Goal: Transaction & Acquisition: Download file/media

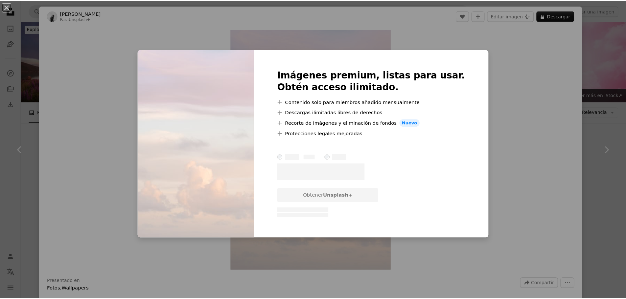
scroll to position [329, 0]
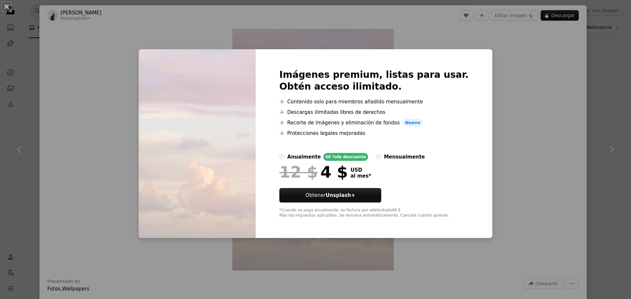
click at [542, 101] on div "An X shape Imágenes premium, listas para usar. Obtén acceso ilimitado. A plus s…" at bounding box center [315, 149] width 631 height 299
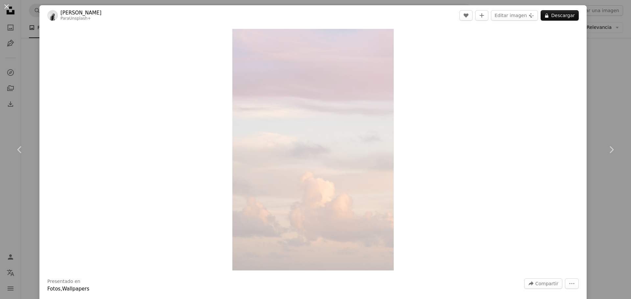
drag, startPoint x: 588, startPoint y: 52, endPoint x: 587, endPoint y: 56, distance: 3.8
click at [587, 53] on div "An X shape Chevron left Chevron right [PERSON_NAME] Para Unsplash+ A heart A pl…" at bounding box center [315, 149] width 631 height 299
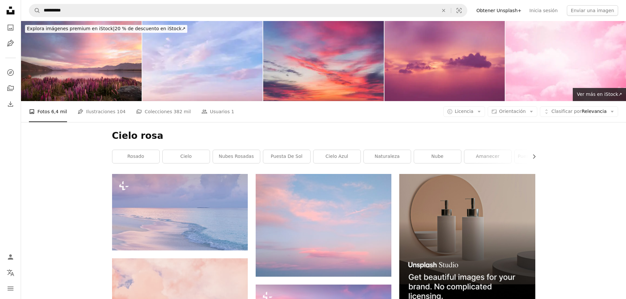
click at [10, 7] on icon at bounding box center [11, 11] width 8 height 8
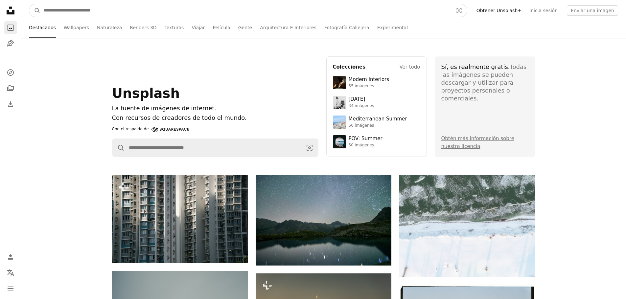
click at [145, 6] on input "Encuentra imágenes en todo el sitio" at bounding box center [245, 10] width 411 height 12
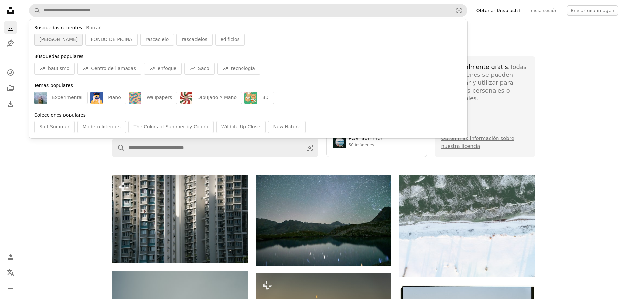
click at [57, 43] on div "[PERSON_NAME]" at bounding box center [58, 40] width 49 height 12
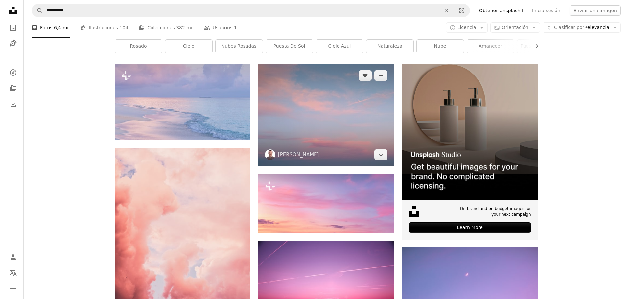
scroll to position [99, 0]
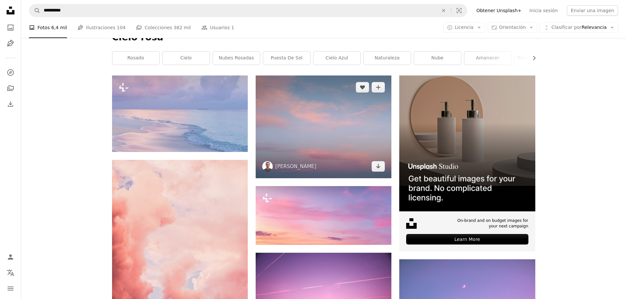
click at [341, 126] on img at bounding box center [324, 127] width 136 height 103
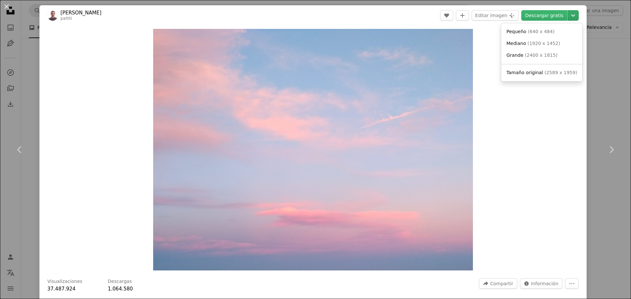
click at [570, 13] on icon "Chevron down" at bounding box center [573, 16] width 11 height 8
click at [538, 71] on span "Tamaño original" at bounding box center [525, 72] width 36 height 5
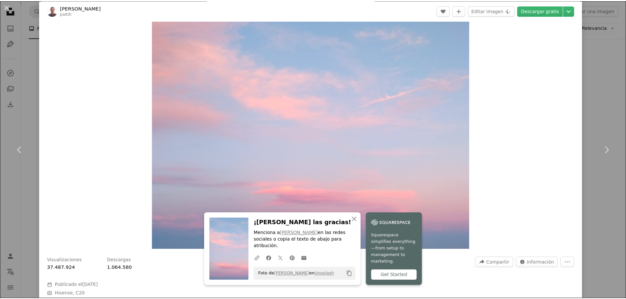
scroll to position [33, 0]
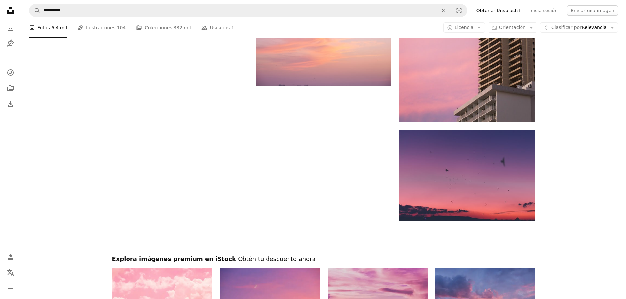
scroll to position [1052, 0]
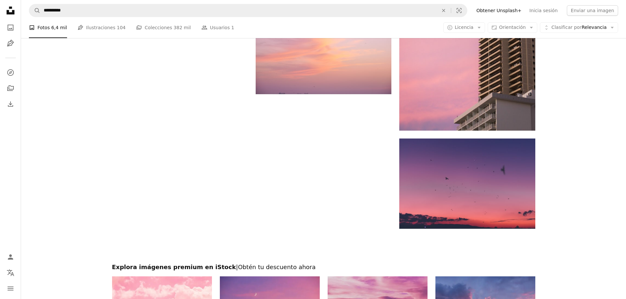
click at [217, 2] on nav "**********" at bounding box center [323, 10] width 605 height 21
